Goal: Contribute content

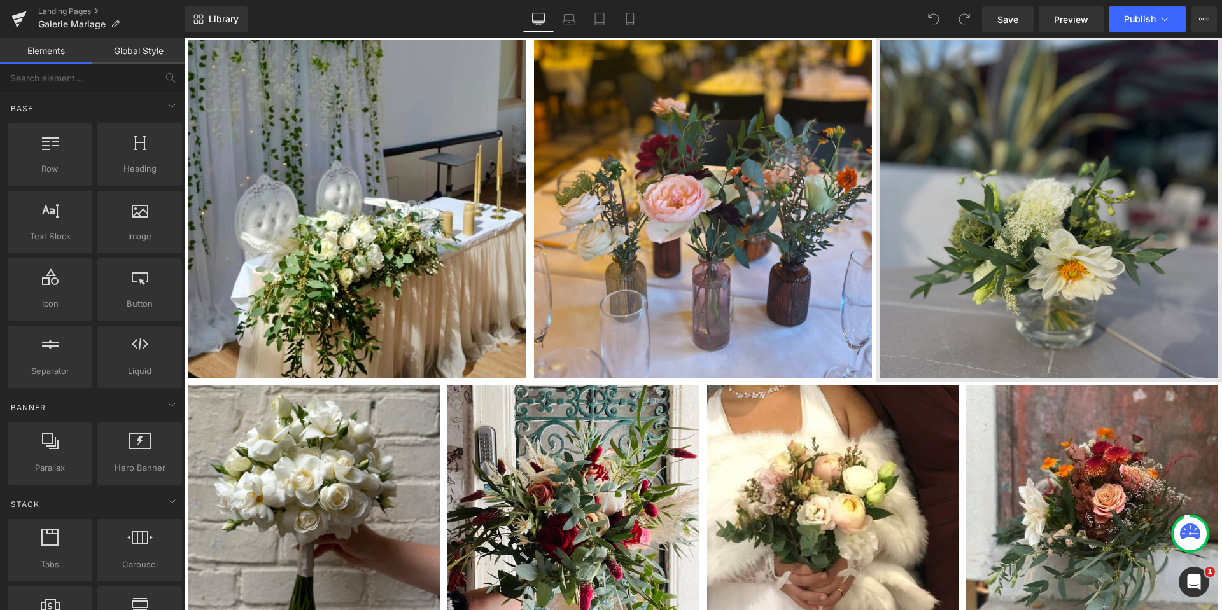
scroll to position [1400, 0]
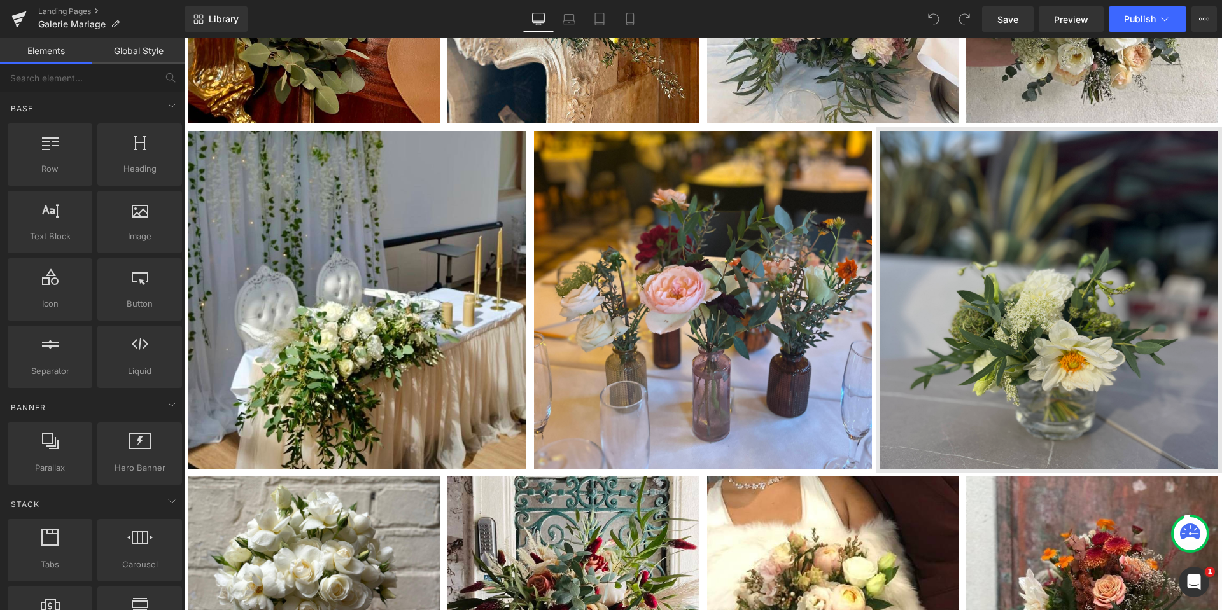
click at [1073, 256] on img at bounding box center [1049, 300] width 346 height 346
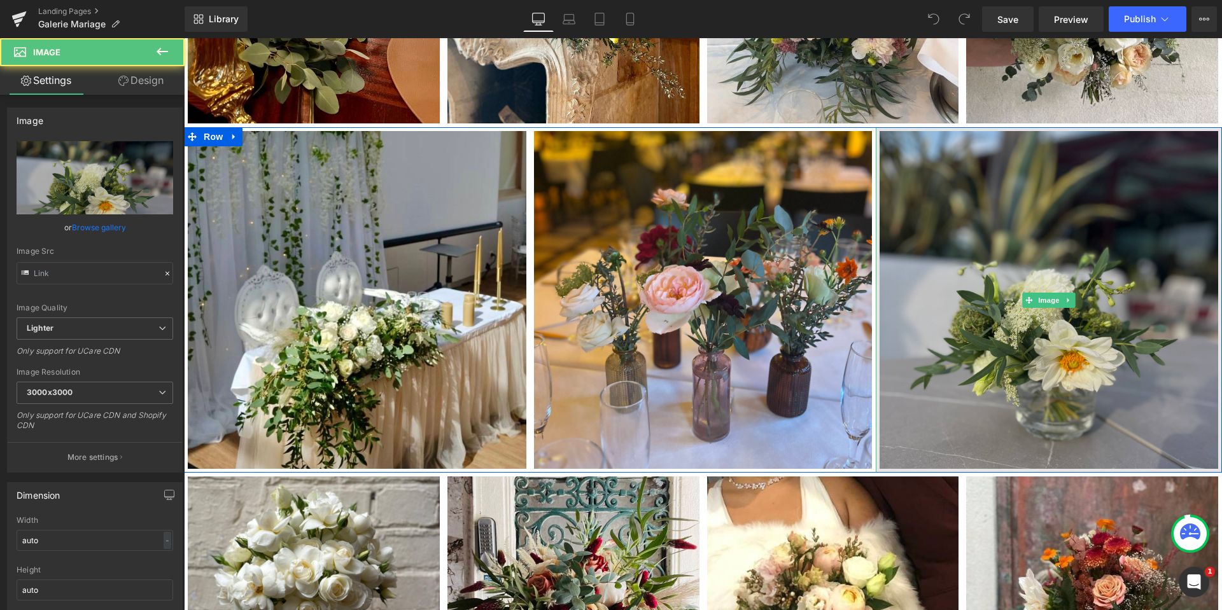
type input "[URL][DOMAIN_NAME]"
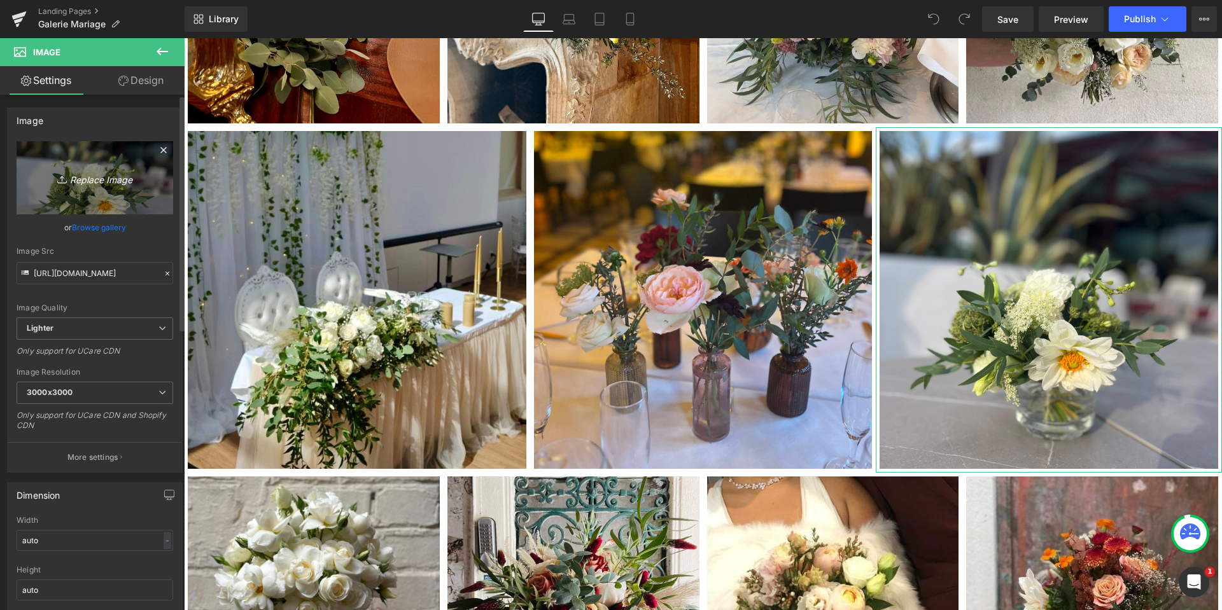
click at [77, 181] on icon "Replace Image" at bounding box center [95, 178] width 102 height 16
type input "C:\fakepath\Marié avec [PERSON_NAME].png"
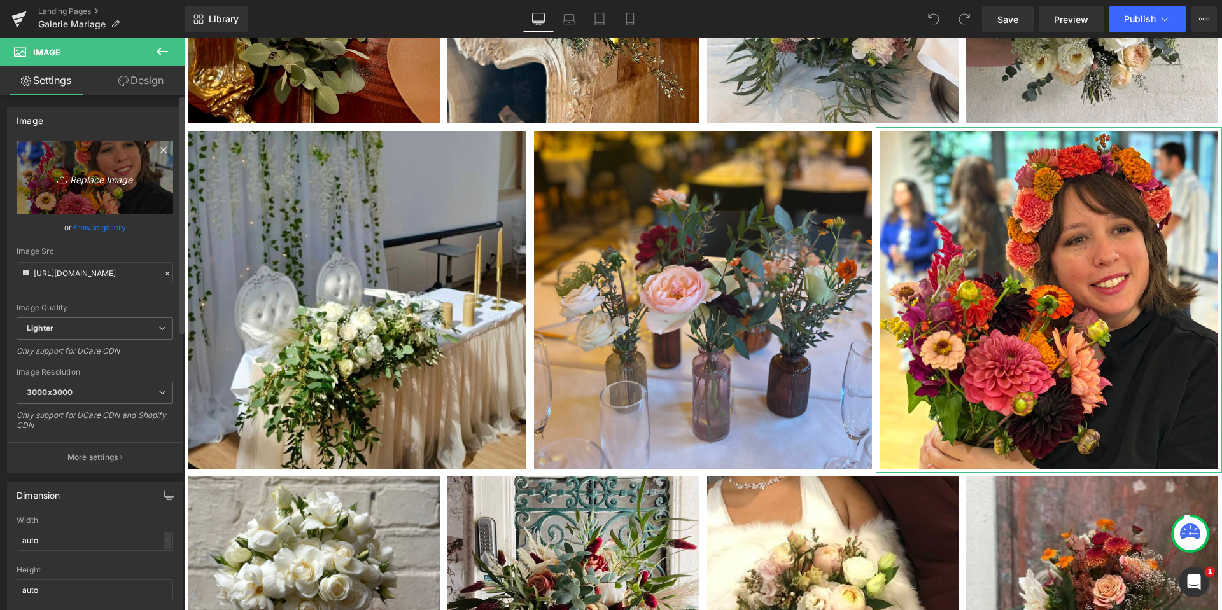
type input "[URL][DOMAIN_NAME]"
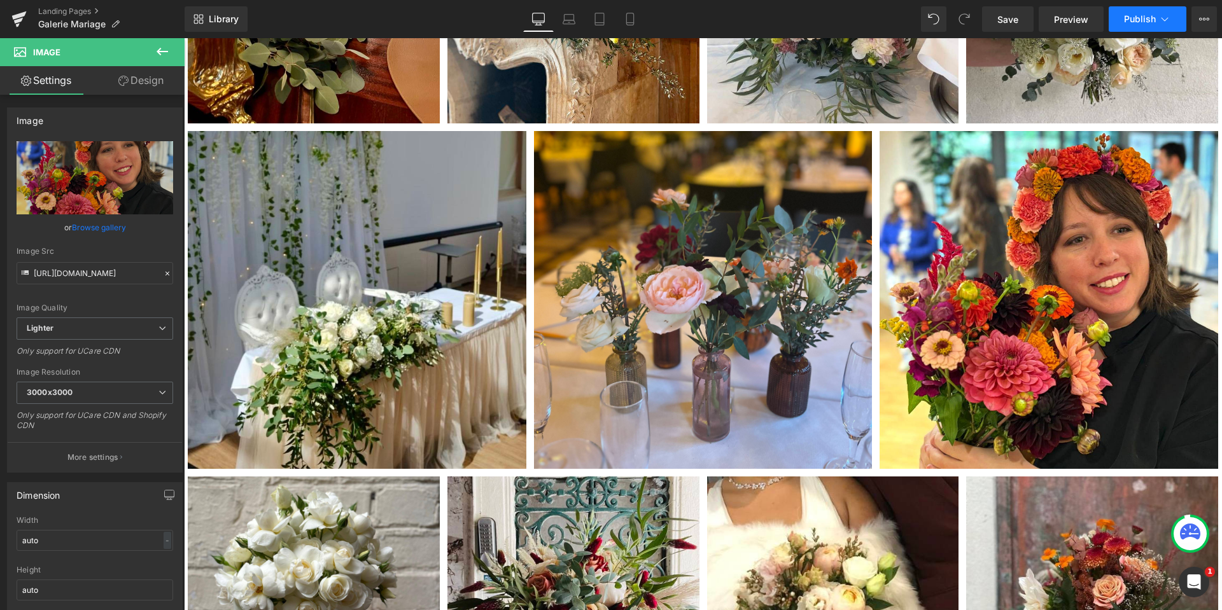
click at [1138, 17] on span "Publish" at bounding box center [1140, 19] width 32 height 10
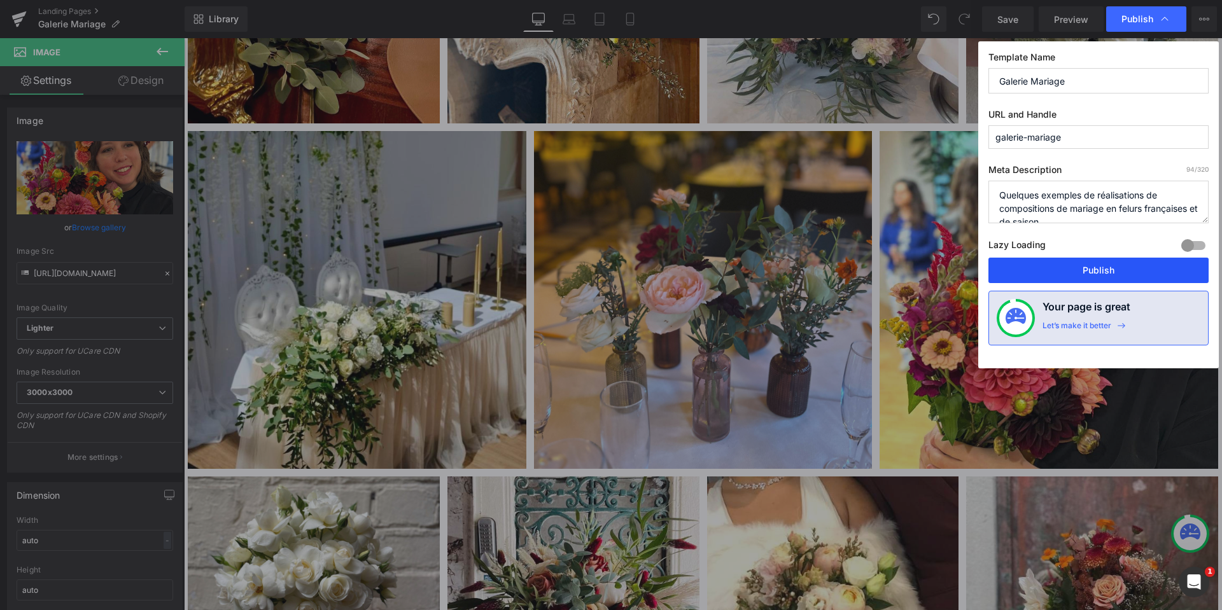
click at [1127, 263] on button "Publish" at bounding box center [1098, 270] width 220 height 25
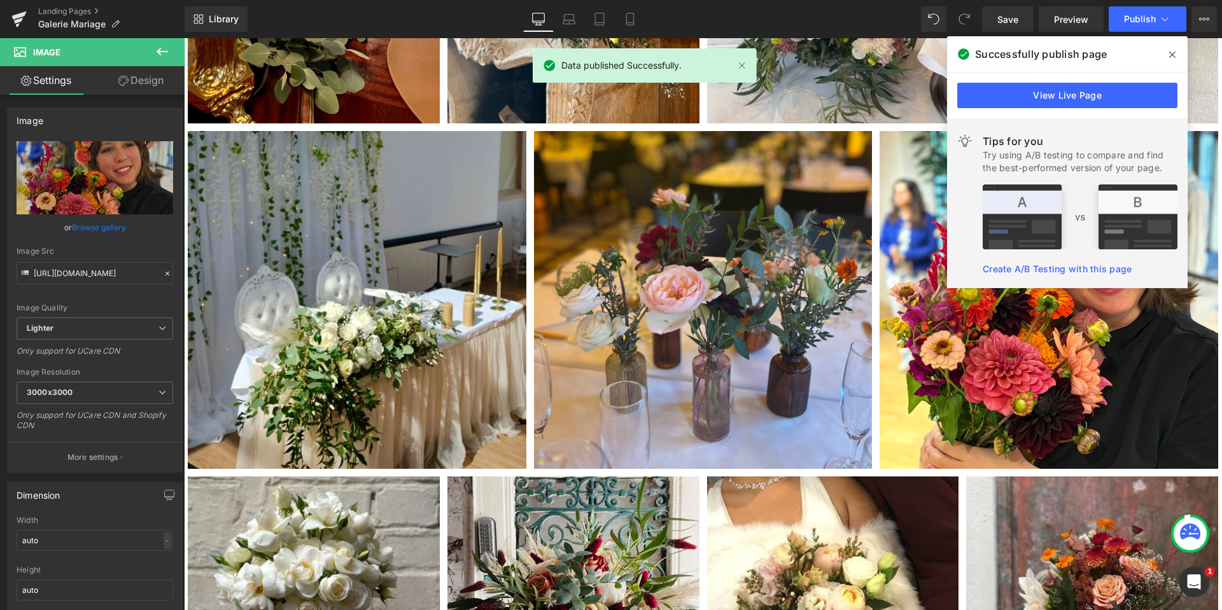
click at [1172, 52] on icon at bounding box center [1172, 55] width 6 height 10
